Goal: Information Seeking & Learning: Learn about a topic

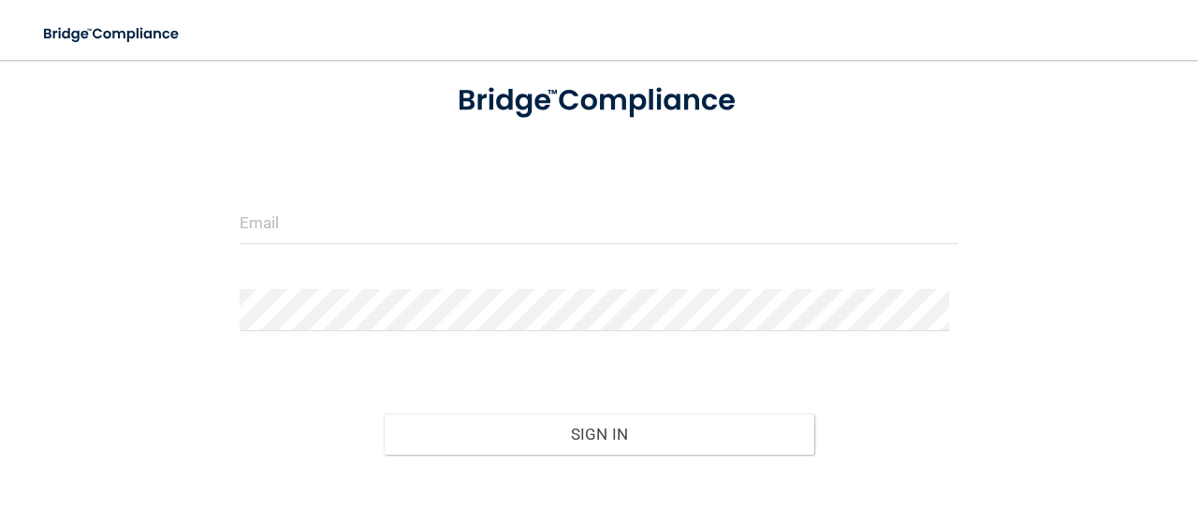
scroll to position [208, 0]
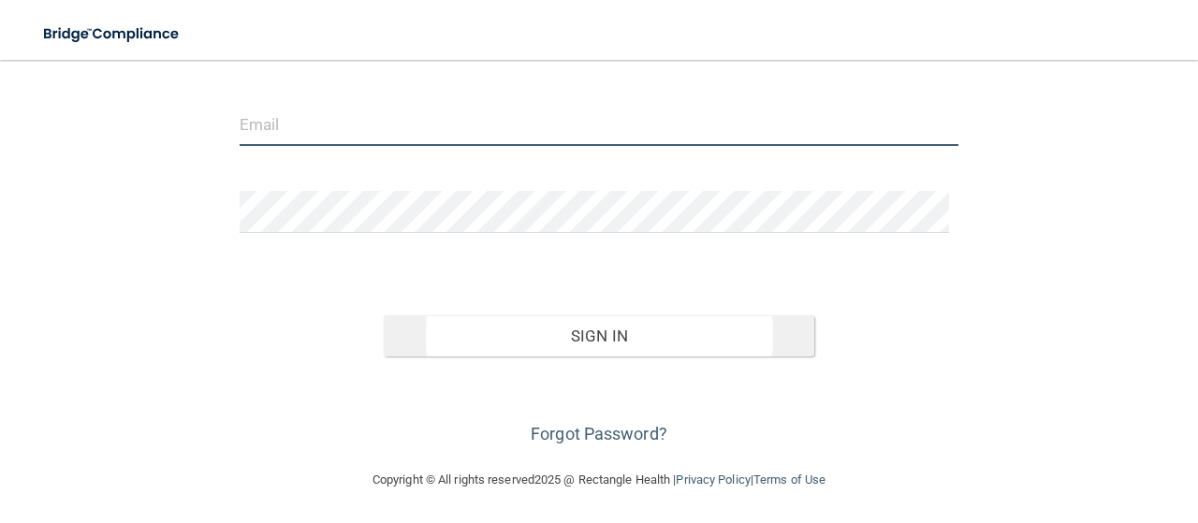
type input "[EMAIL_ADDRESS][PERSON_NAME][DOMAIN_NAME]"
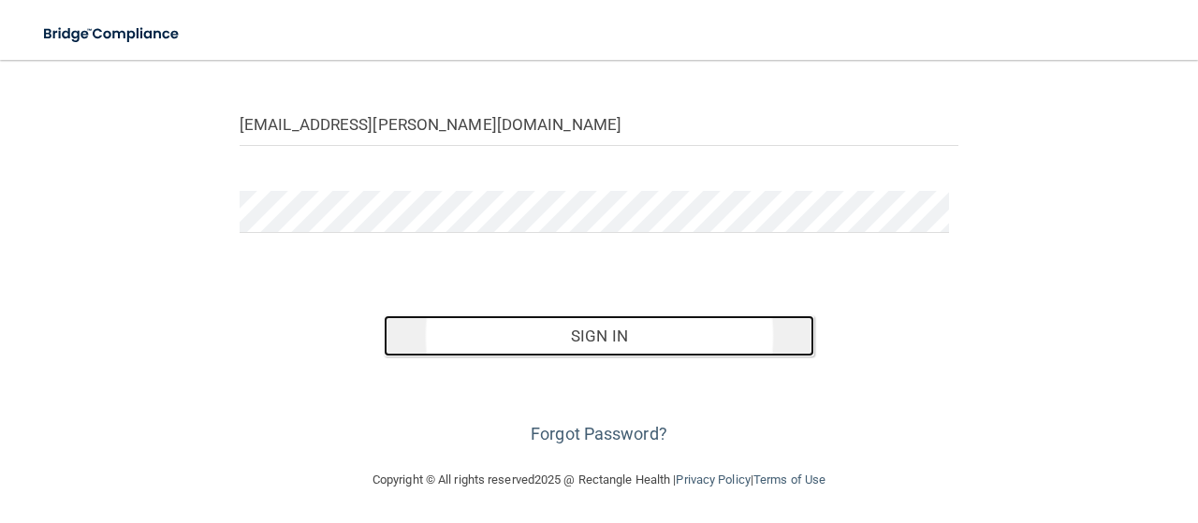
click at [565, 340] on button "Sign In" at bounding box center [599, 335] width 431 height 41
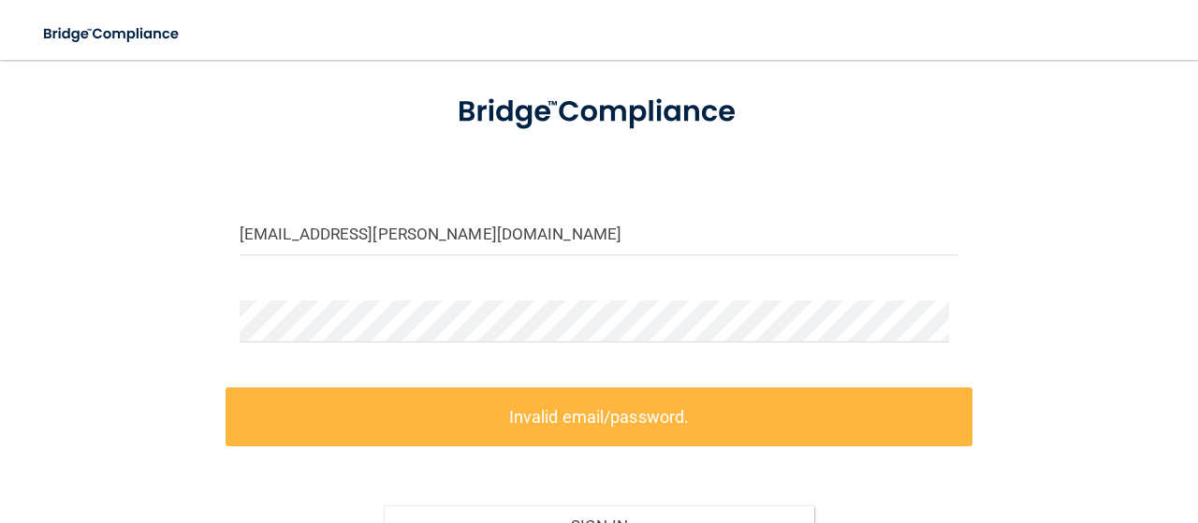
scroll to position [97, 0]
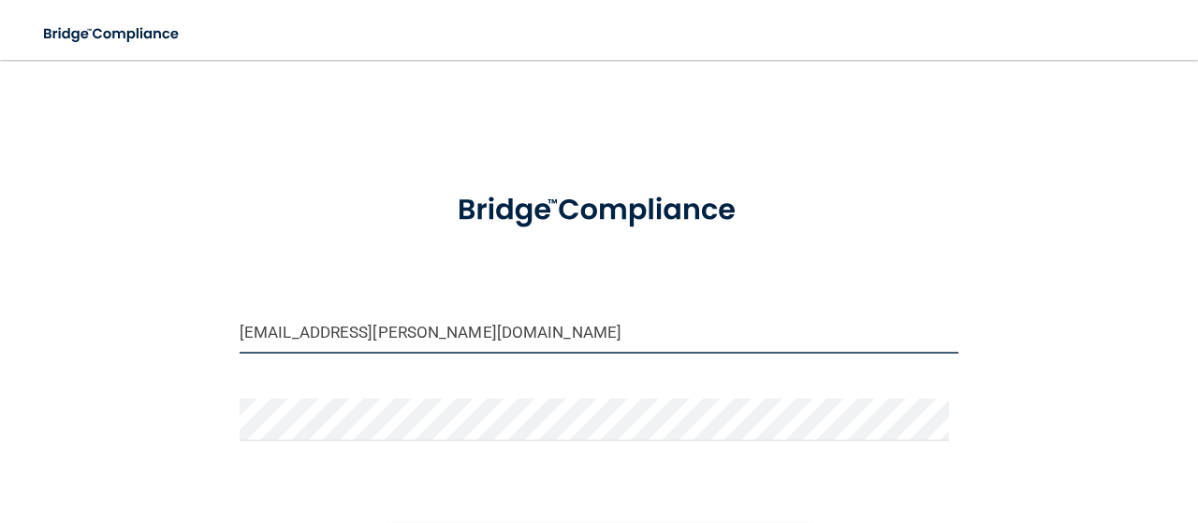
click at [386, 337] on input "camila.flach@dentalwhale.com" at bounding box center [599, 333] width 719 height 42
click at [475, 337] on input "camila.flach@dentalwhale.com" at bounding box center [599, 333] width 719 height 42
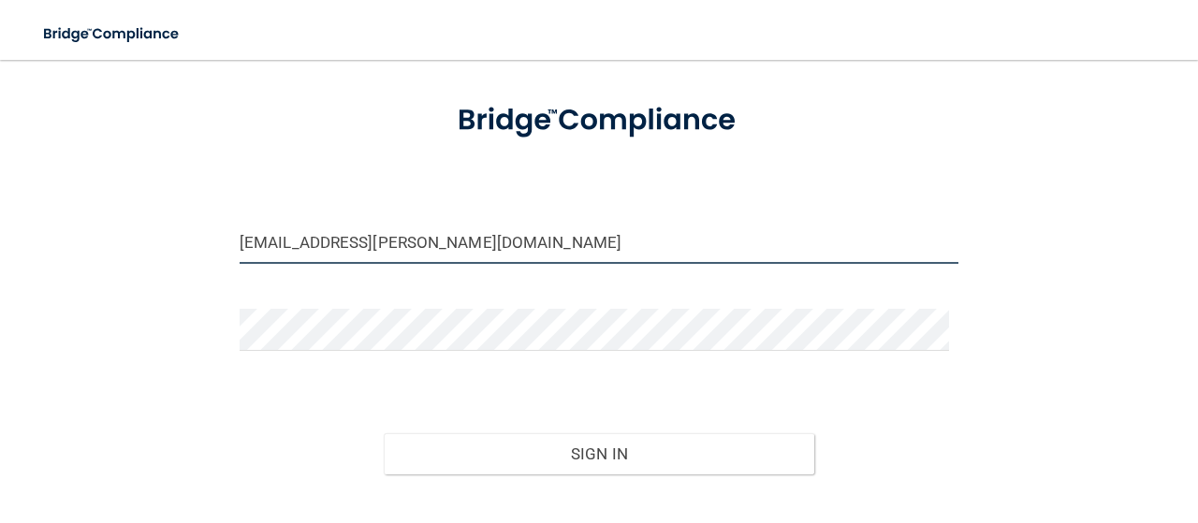
scroll to position [92, 0]
type input "[EMAIL_ADDRESS][PERSON_NAME][DOMAIN_NAME]"
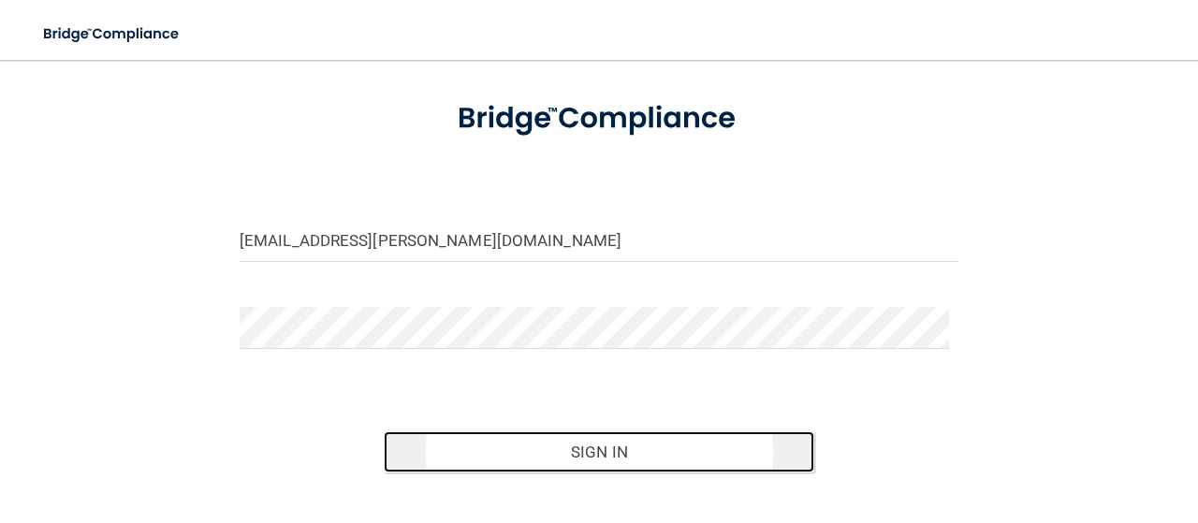
click at [532, 441] on button "Sign In" at bounding box center [599, 451] width 431 height 41
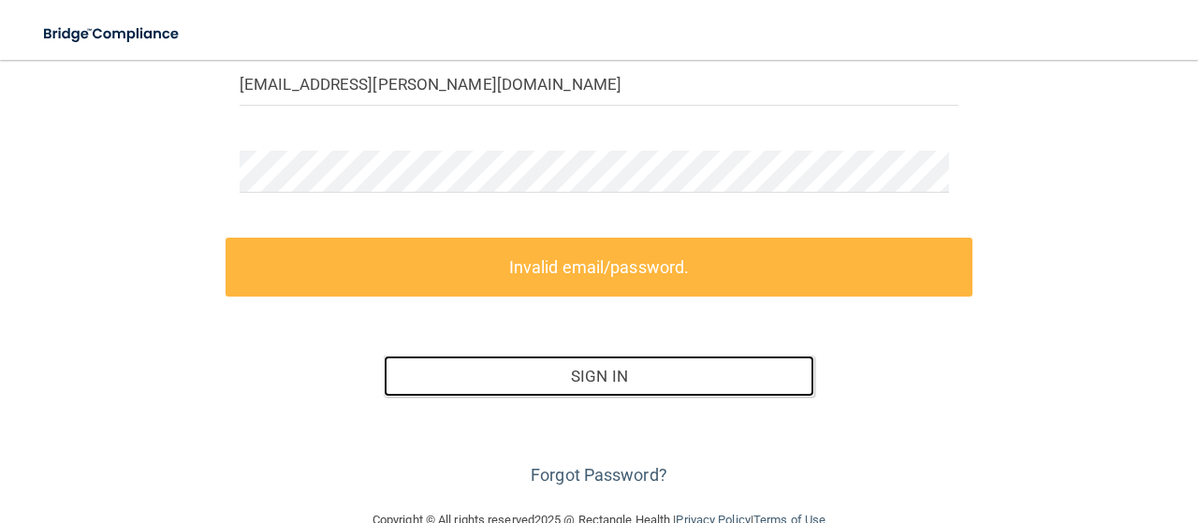
scroll to position [250, 0]
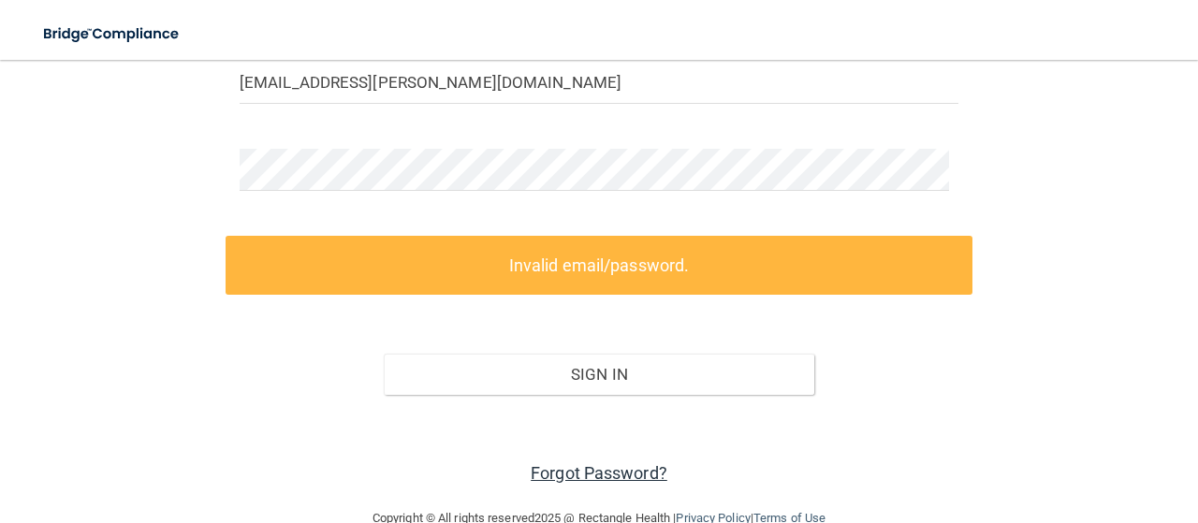
click at [576, 472] on link "Forgot Password?" at bounding box center [599, 473] width 137 height 20
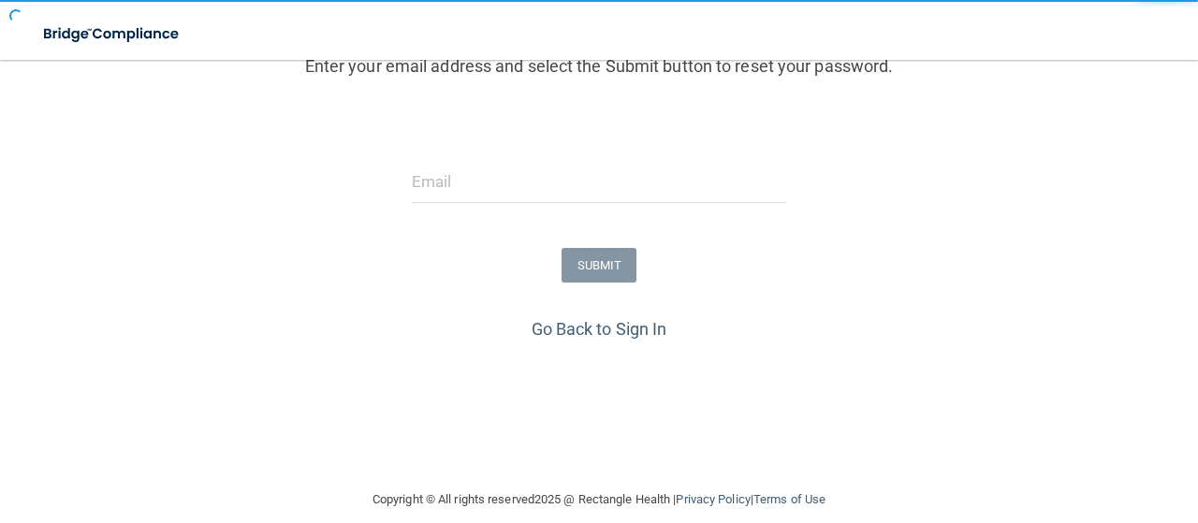
scroll to position [233, 0]
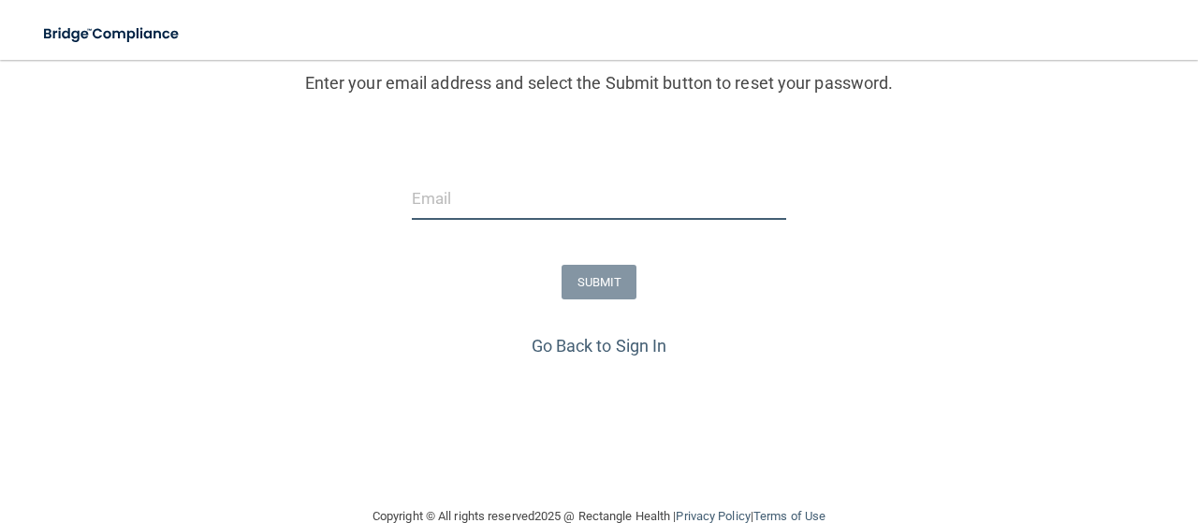
click at [449, 194] on input "email" at bounding box center [599, 199] width 374 height 42
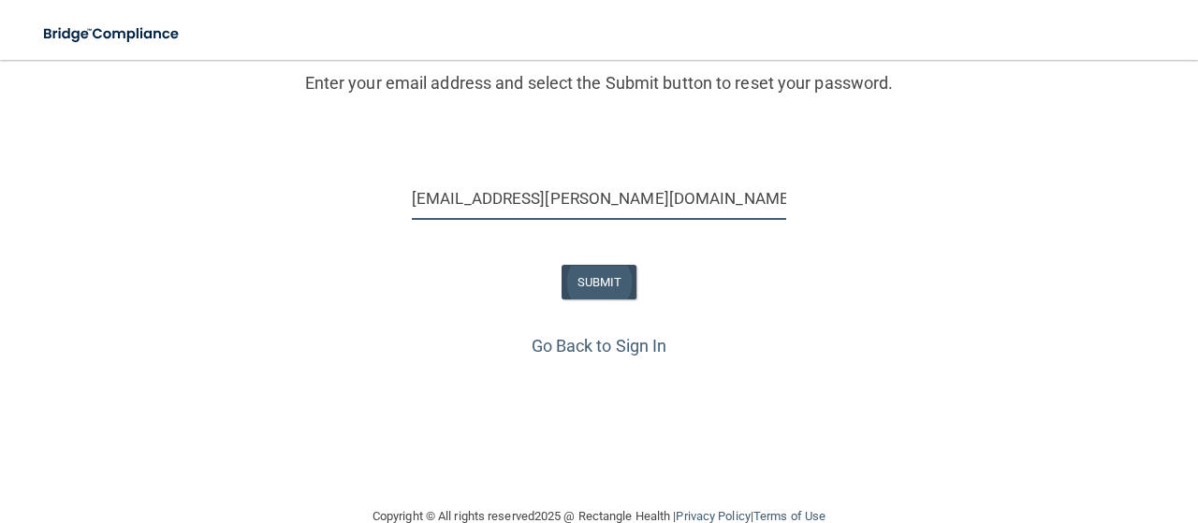
type input "[EMAIL_ADDRESS][PERSON_NAME][DOMAIN_NAME]"
click at [601, 284] on button "SUBMIT" at bounding box center [599, 282] width 76 height 35
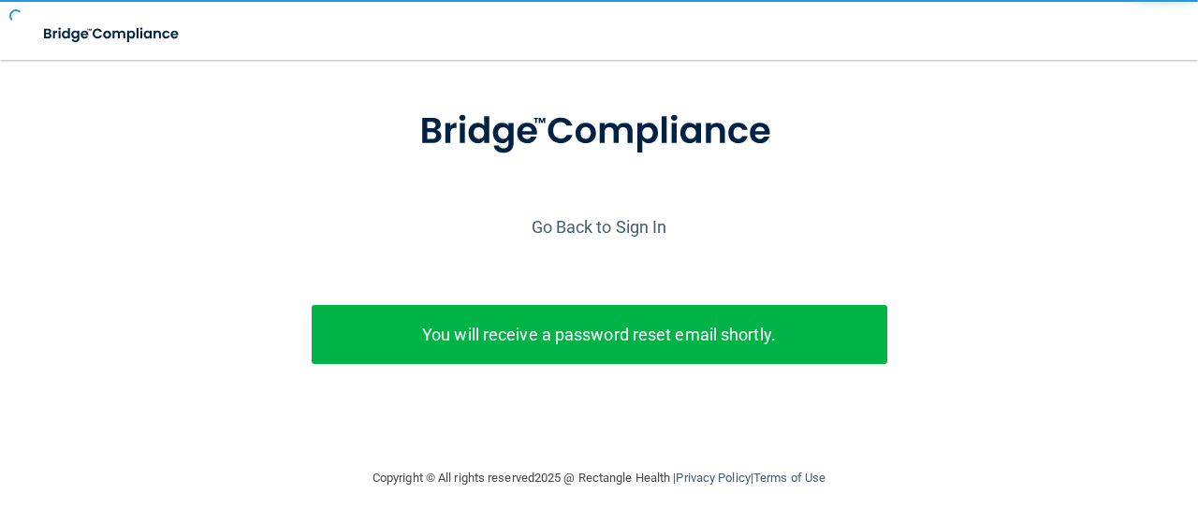
scroll to position [102, 0]
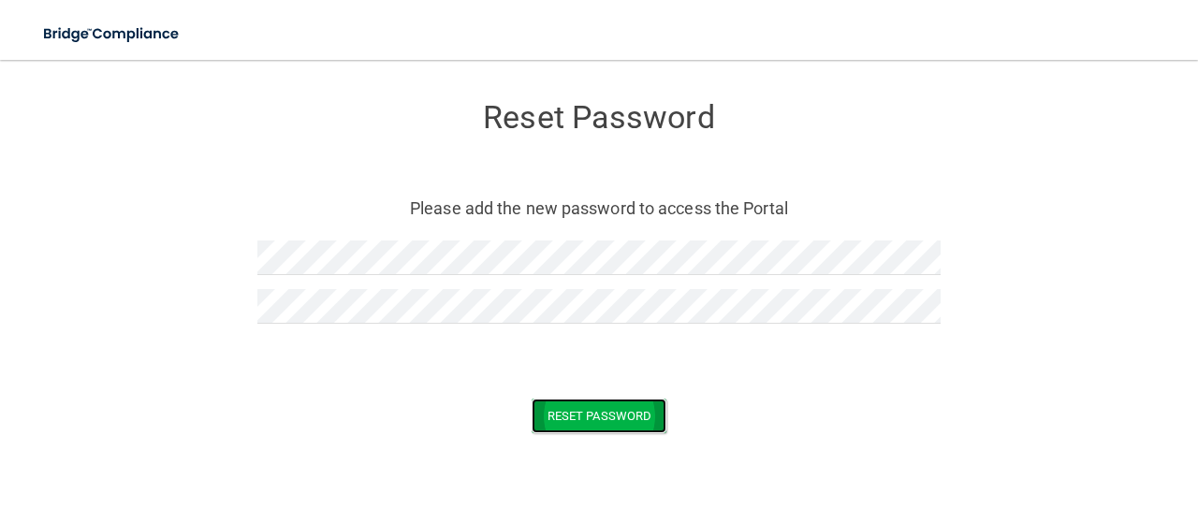
click at [621, 421] on button "Reset Password" at bounding box center [599, 416] width 135 height 35
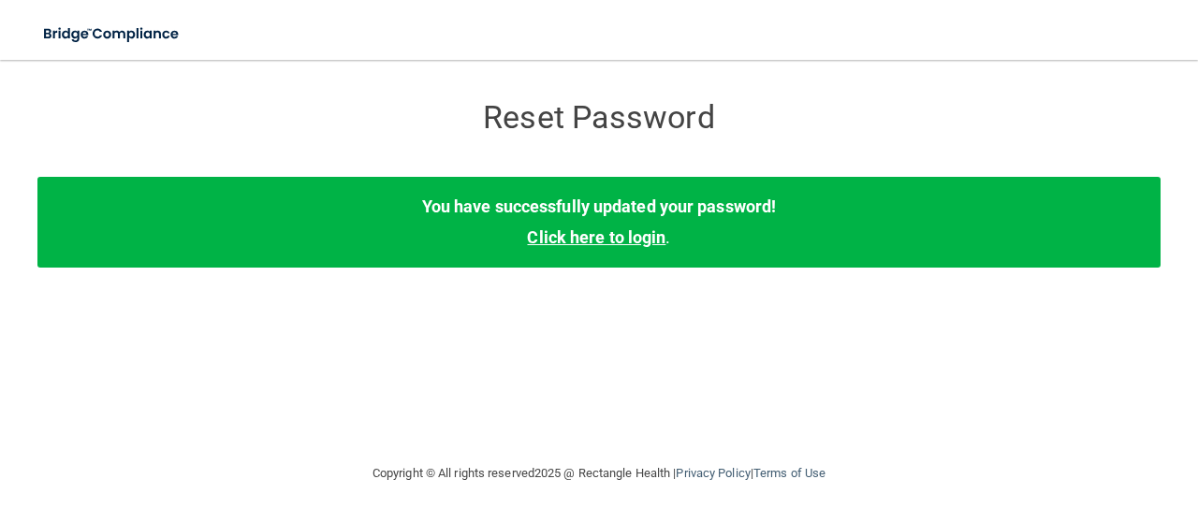
click at [620, 238] on link "Click here to login" at bounding box center [596, 237] width 138 height 20
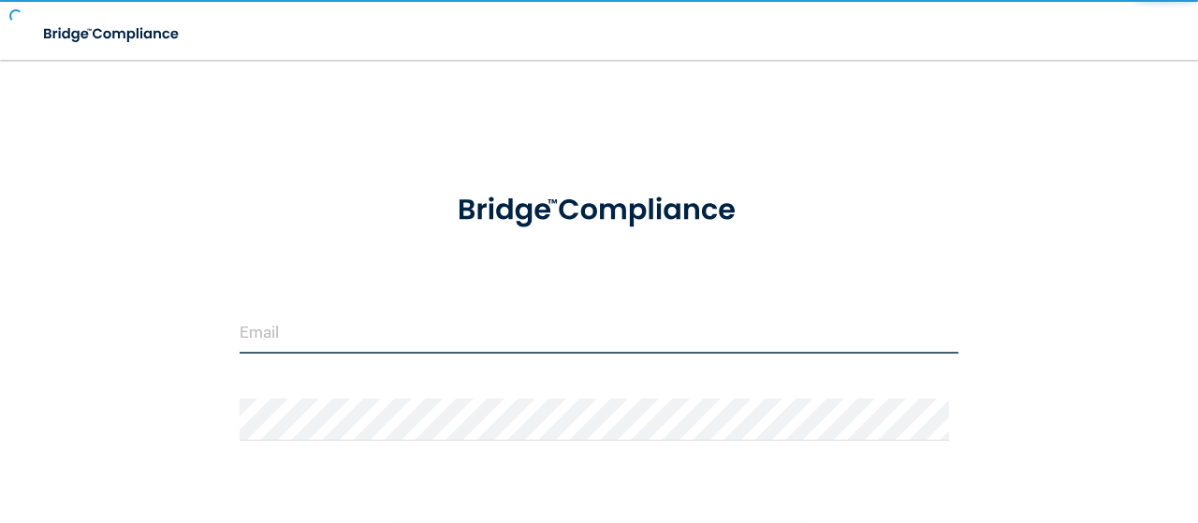
type input "camila.flach@apexdental.net"
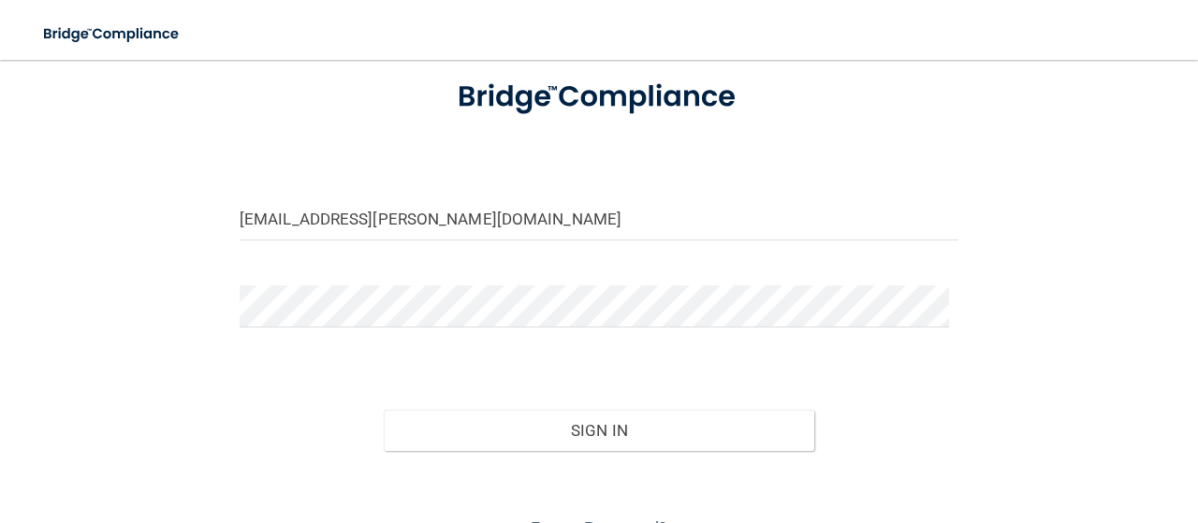
scroll to position [118, 0]
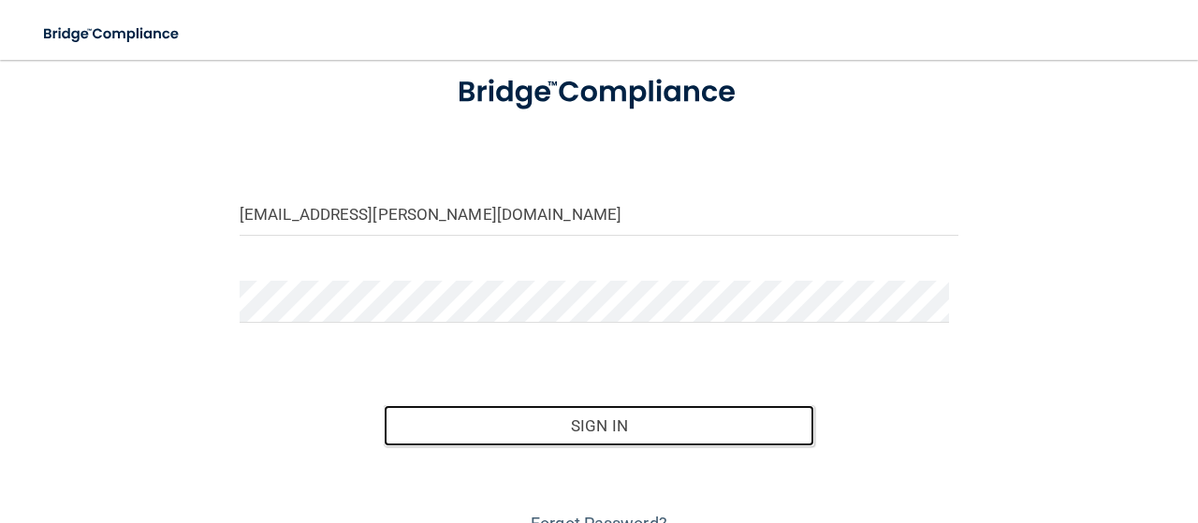
click at [441, 411] on button "Sign In" at bounding box center [599, 425] width 431 height 41
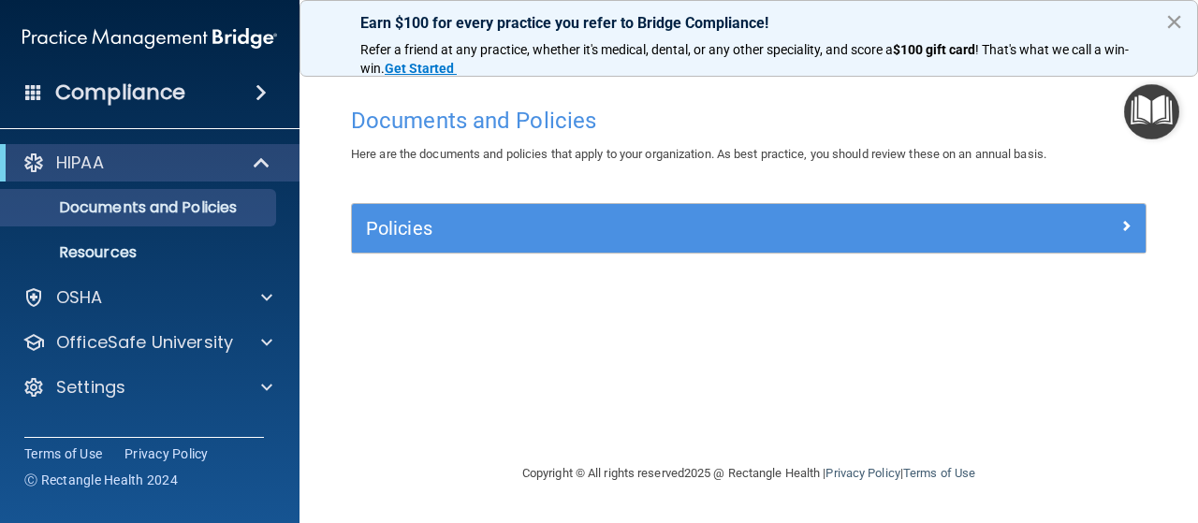
click at [1170, 19] on button "×" at bounding box center [1174, 22] width 18 height 30
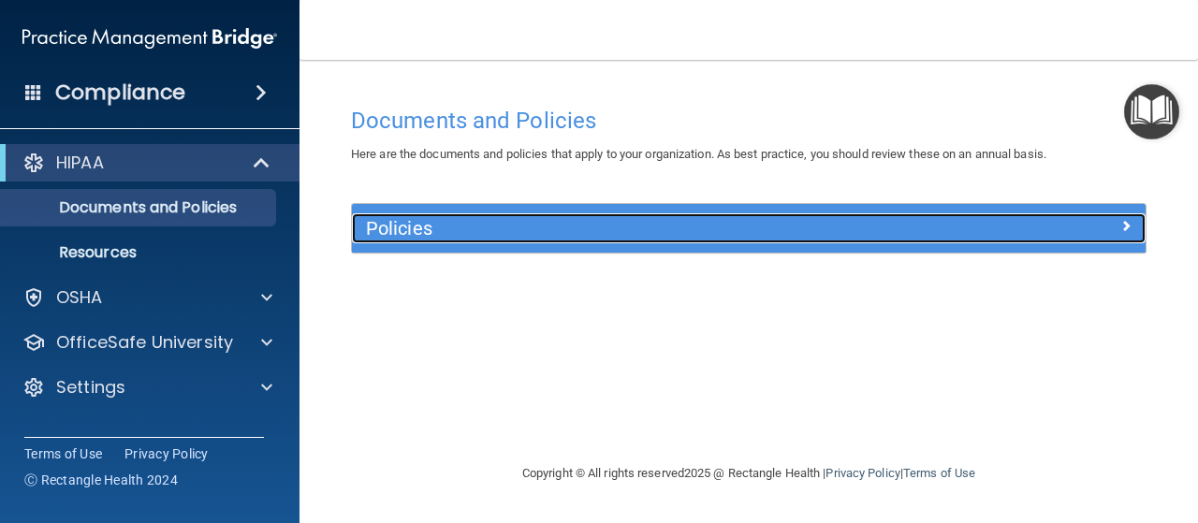
click at [1134, 239] on div "Policies" at bounding box center [749, 228] width 794 height 30
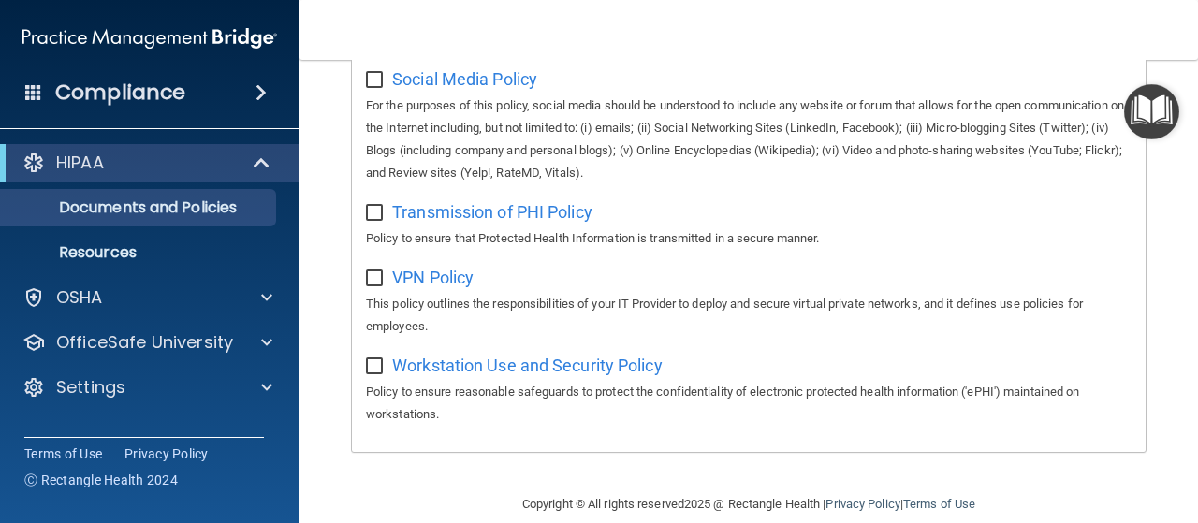
scroll to position [1608, 0]
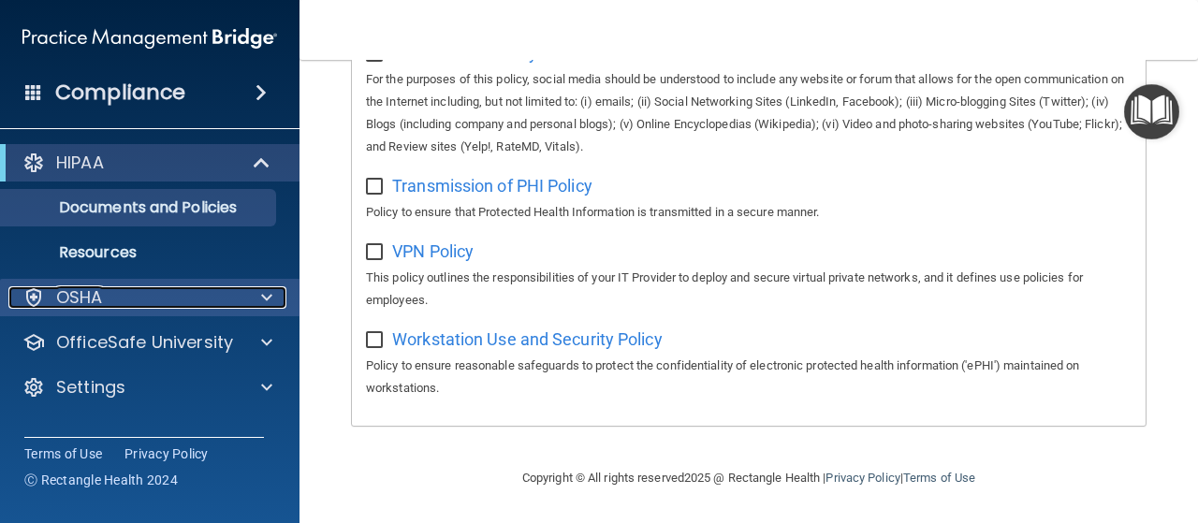
click at [262, 300] on span at bounding box center [266, 297] width 11 height 22
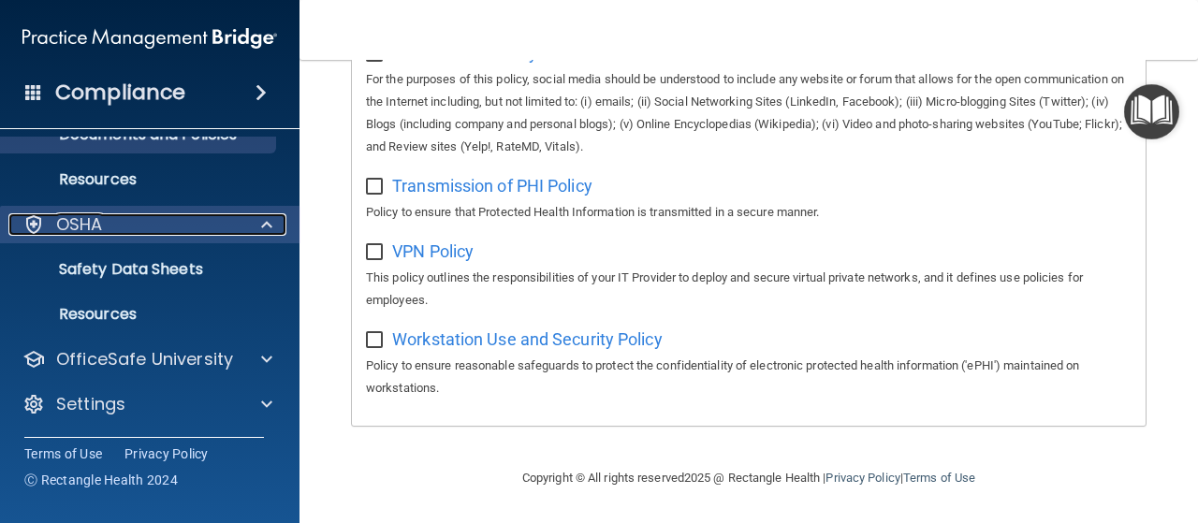
scroll to position [0, 0]
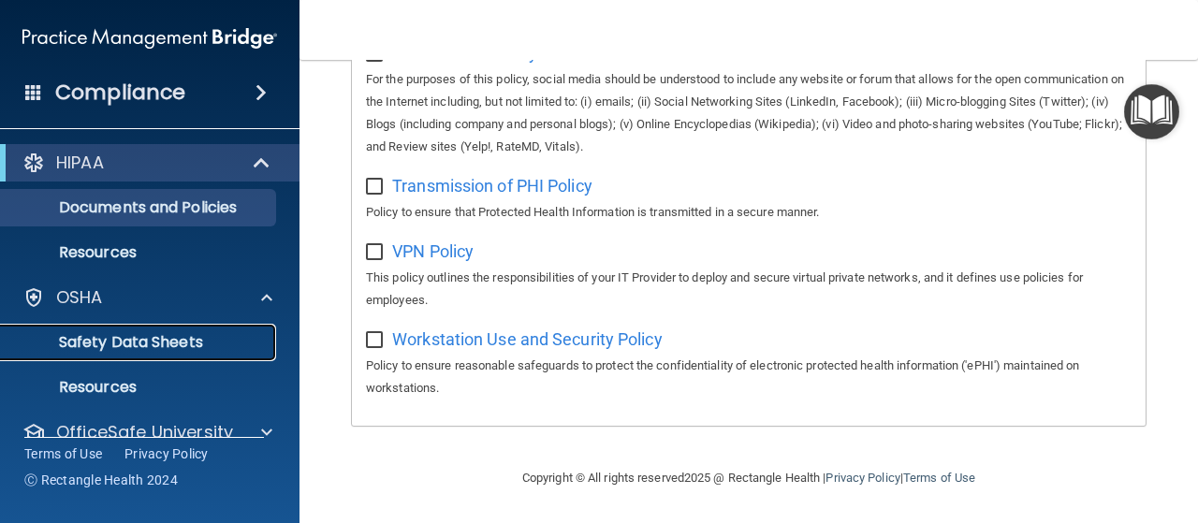
click at [153, 336] on p "Safety Data Sheets" at bounding box center [139, 342] width 255 height 19
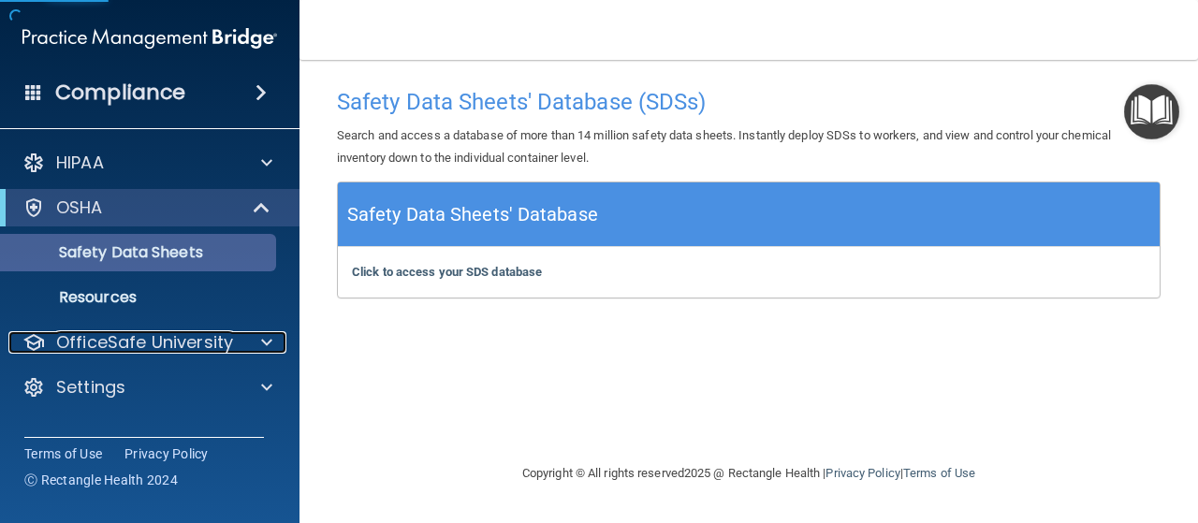
click at [153, 336] on p "OfficeSafe University" at bounding box center [144, 342] width 177 height 22
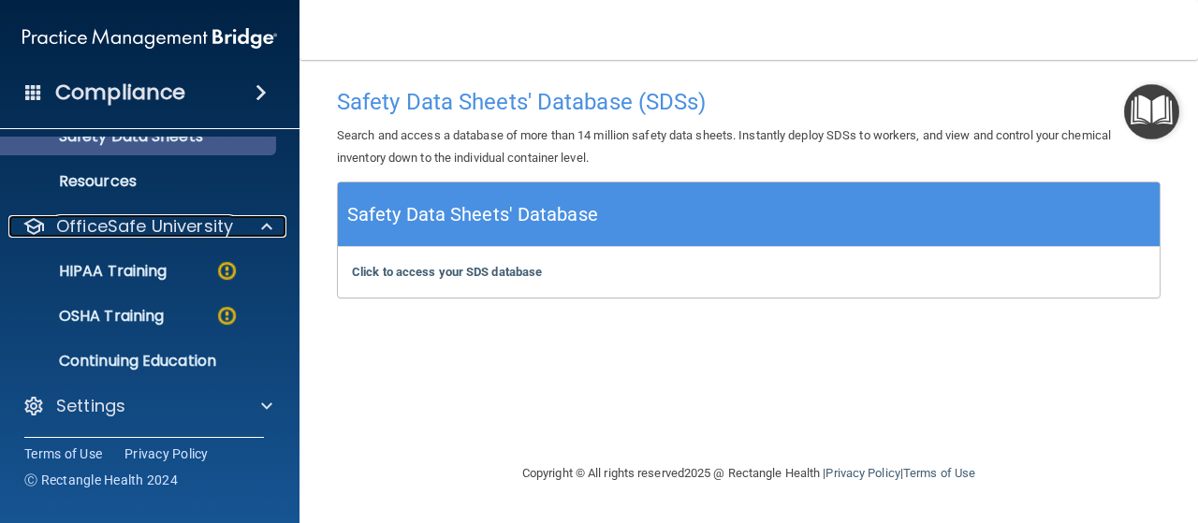
scroll to position [118, 0]
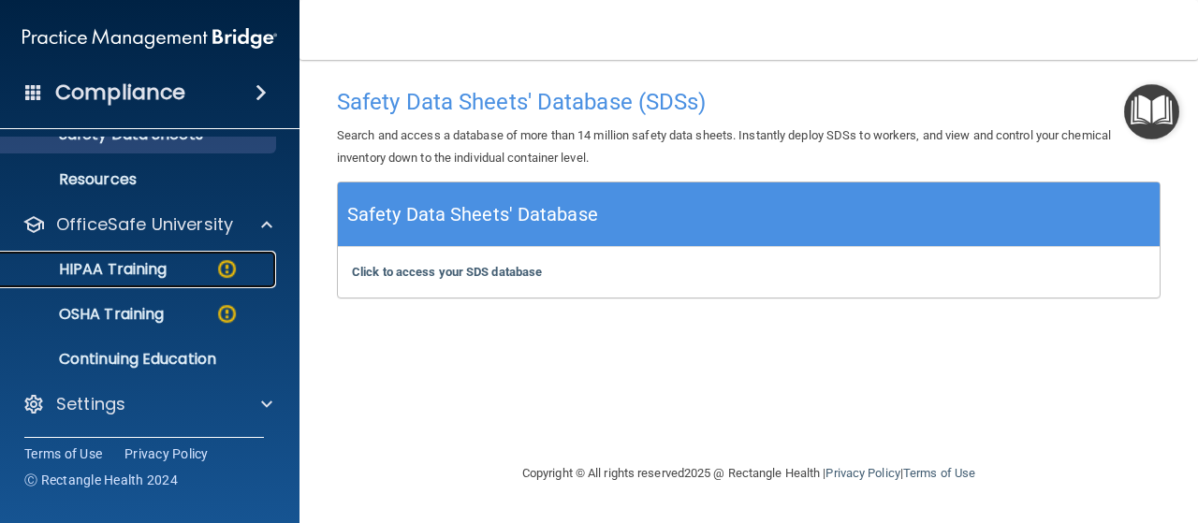
click at [134, 276] on p "HIPAA Training" at bounding box center [89, 269] width 154 height 19
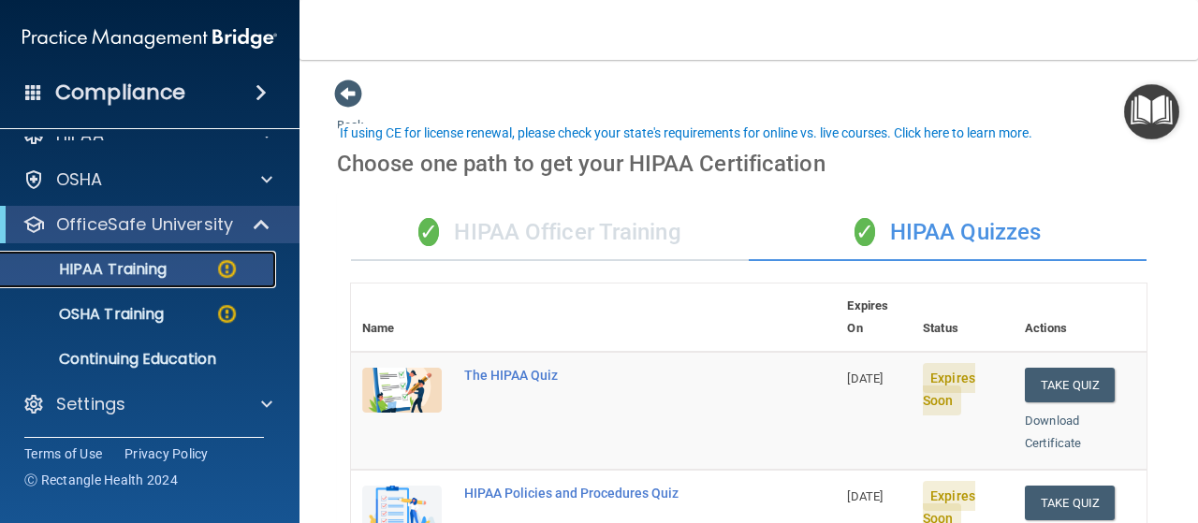
scroll to position [87, 0]
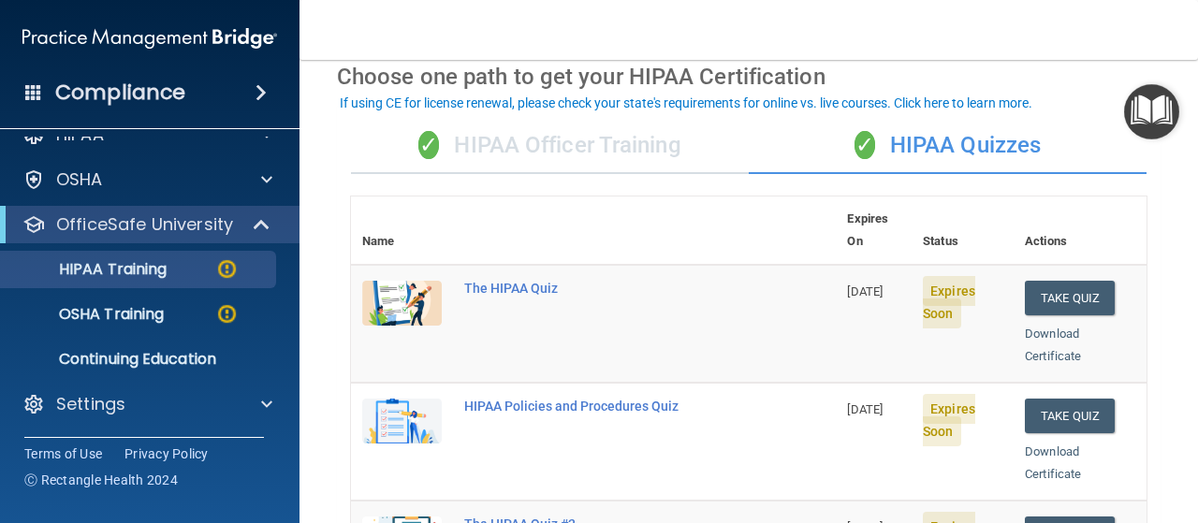
click at [603, 149] on div "✓ HIPAA Officer Training" at bounding box center [550, 146] width 398 height 56
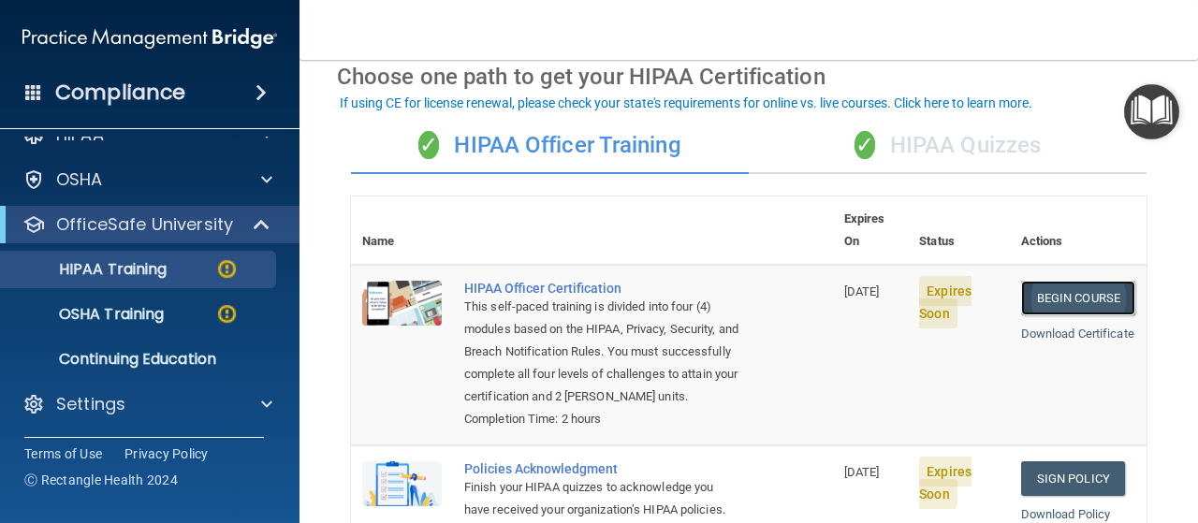
click at [1085, 281] on link "Begin Course" at bounding box center [1078, 298] width 114 height 35
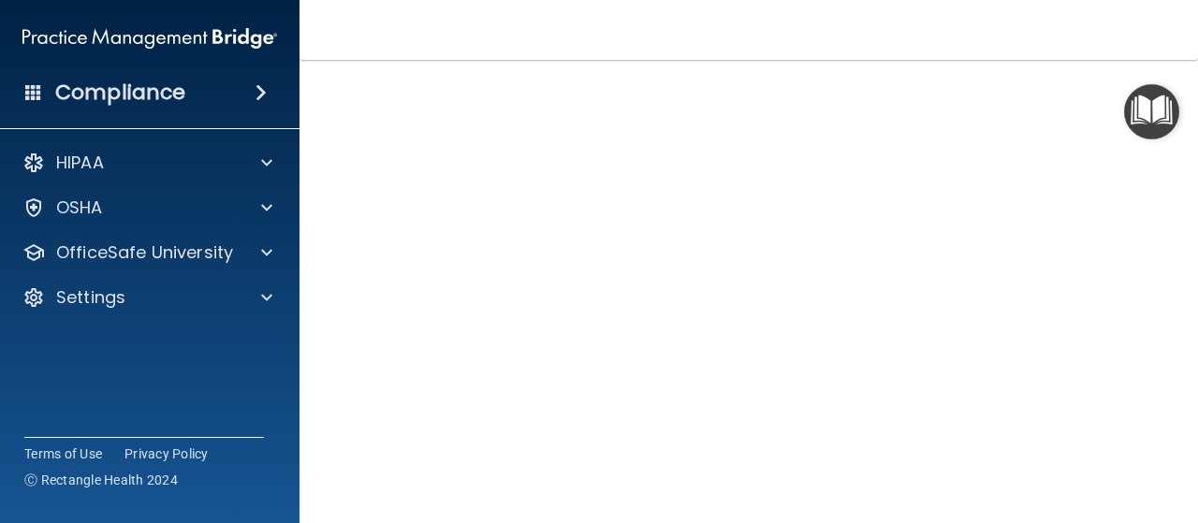
scroll to position [124, 0]
